Goal: Transaction & Acquisition: Book appointment/travel/reservation

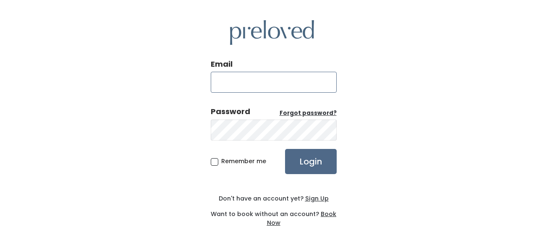
type input "[EMAIL_ADDRESS][DOMAIN_NAME]"
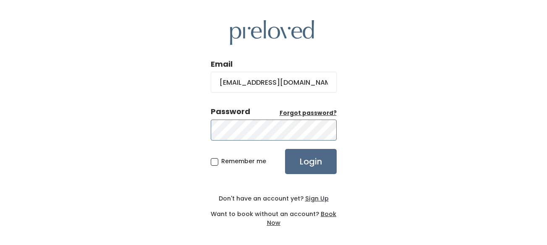
click at [310, 161] on input "Login" at bounding box center [311, 161] width 52 height 25
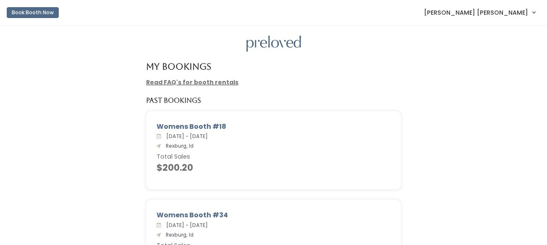
click at [27, 10] on button "Book Booth Now" at bounding box center [33, 12] width 52 height 11
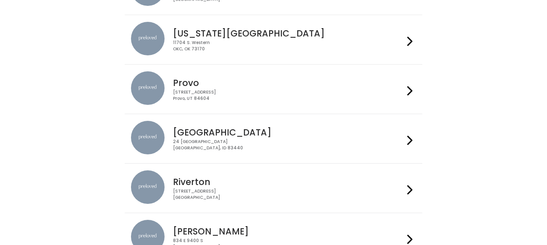
scroll to position [286, 0]
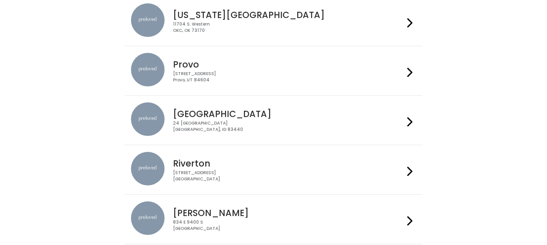
click at [274, 111] on h4 "[GEOGRAPHIC_DATA]" at bounding box center [288, 114] width 231 height 10
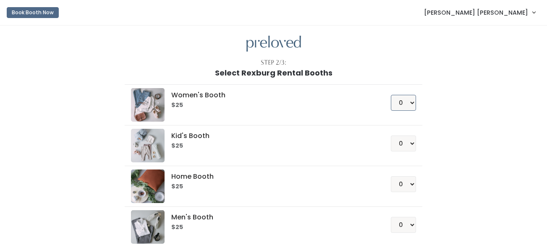
select select "1"
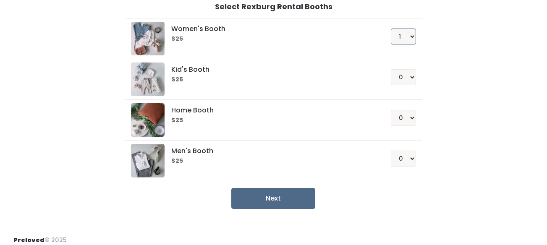
scroll to position [67, 0]
click at [295, 203] on button "Next" at bounding box center [273, 197] width 84 height 21
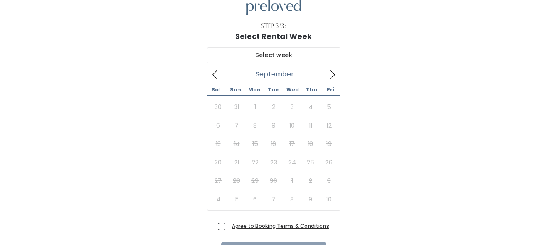
scroll to position [39, 0]
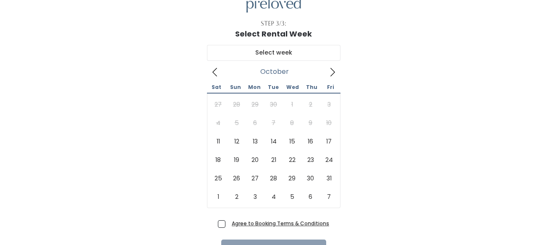
click at [337, 70] on span at bounding box center [332, 71] width 16 height 13
click at [220, 71] on span at bounding box center [215, 71] width 16 height 13
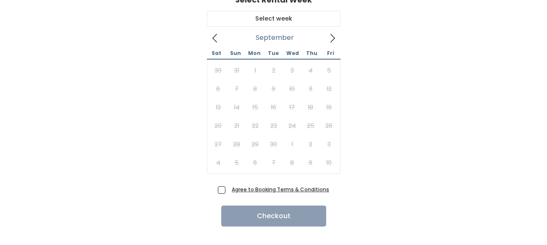
scroll to position [75, 0]
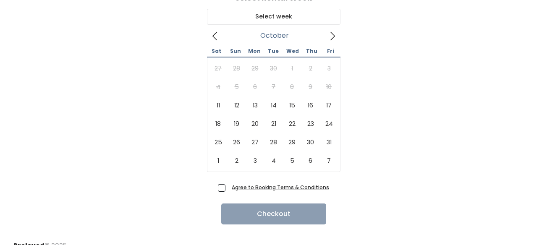
click at [334, 39] on icon at bounding box center [332, 35] width 9 height 9
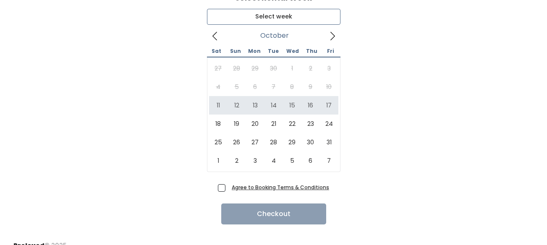
type input "October 11 to October 17"
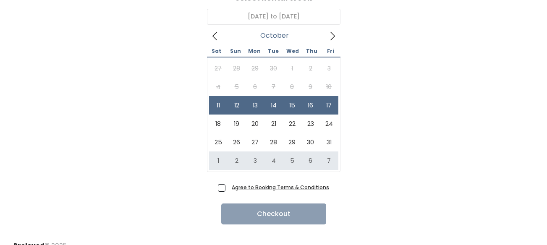
click at [228, 188] on span "Agree to Booking Terms & Conditions" at bounding box center [278, 187] width 101 height 8
click at [228, 188] on input "Agree to Booking Terms & Conditions" at bounding box center [230, 185] width 5 height 5
checkbox input "true"
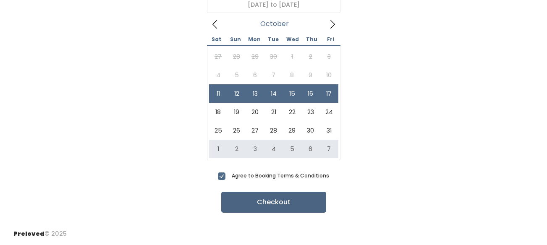
scroll to position [86, 0]
click at [258, 204] on button "Checkout" at bounding box center [273, 202] width 105 height 21
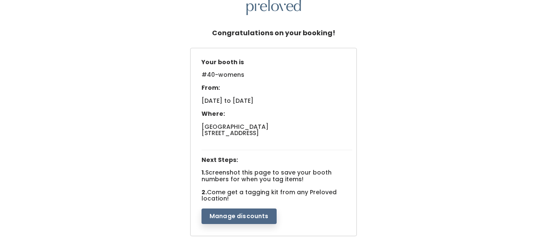
scroll to position [39, 0]
